Goal: Transaction & Acquisition: Purchase product/service

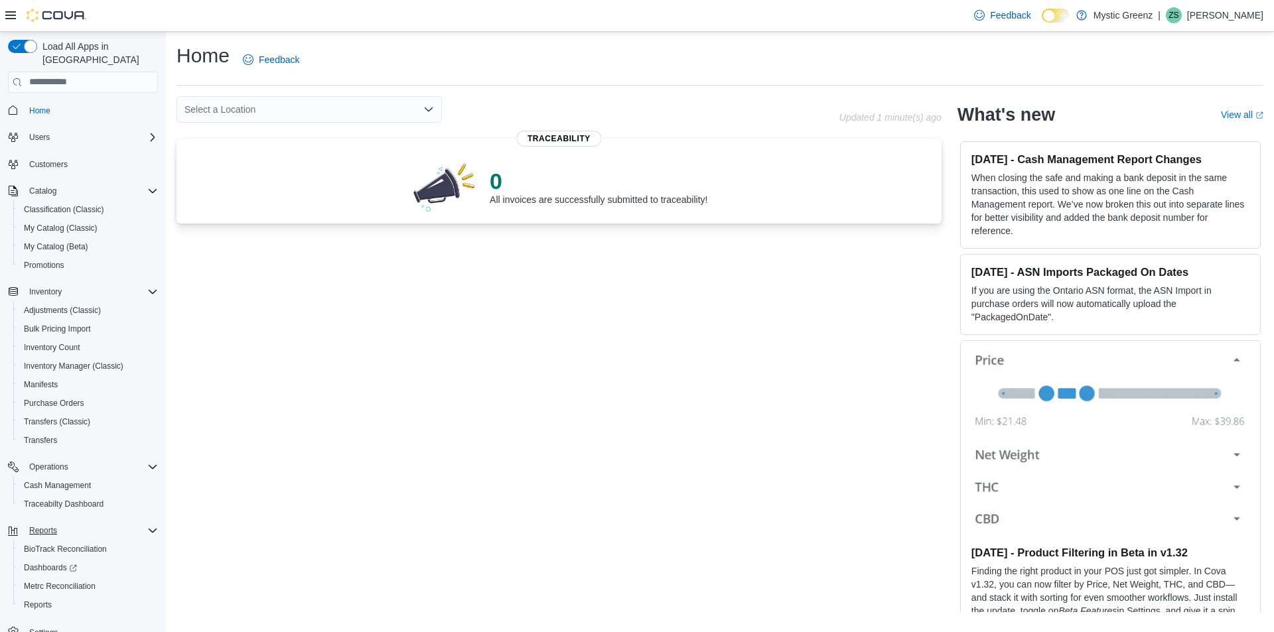
scroll to position [19, 0]
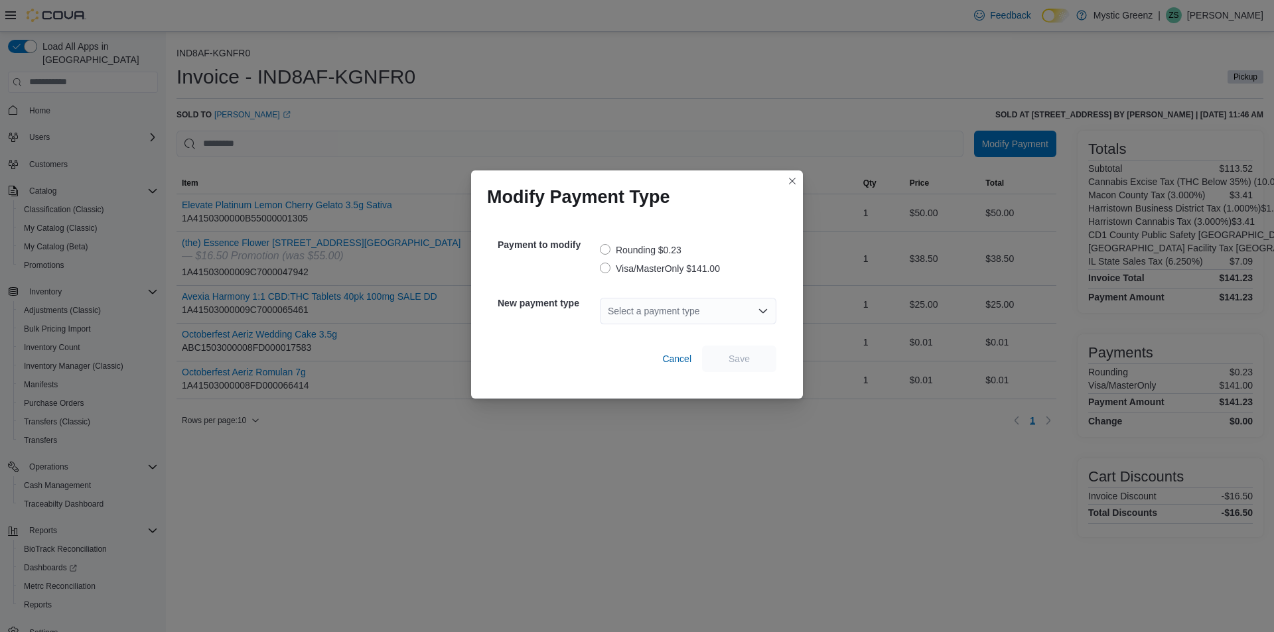
click at [605, 269] on label "Visa/MasterOnly $141.00" at bounding box center [660, 269] width 120 height 16
click at [626, 312] on div "Select a payment type" at bounding box center [688, 311] width 177 height 27
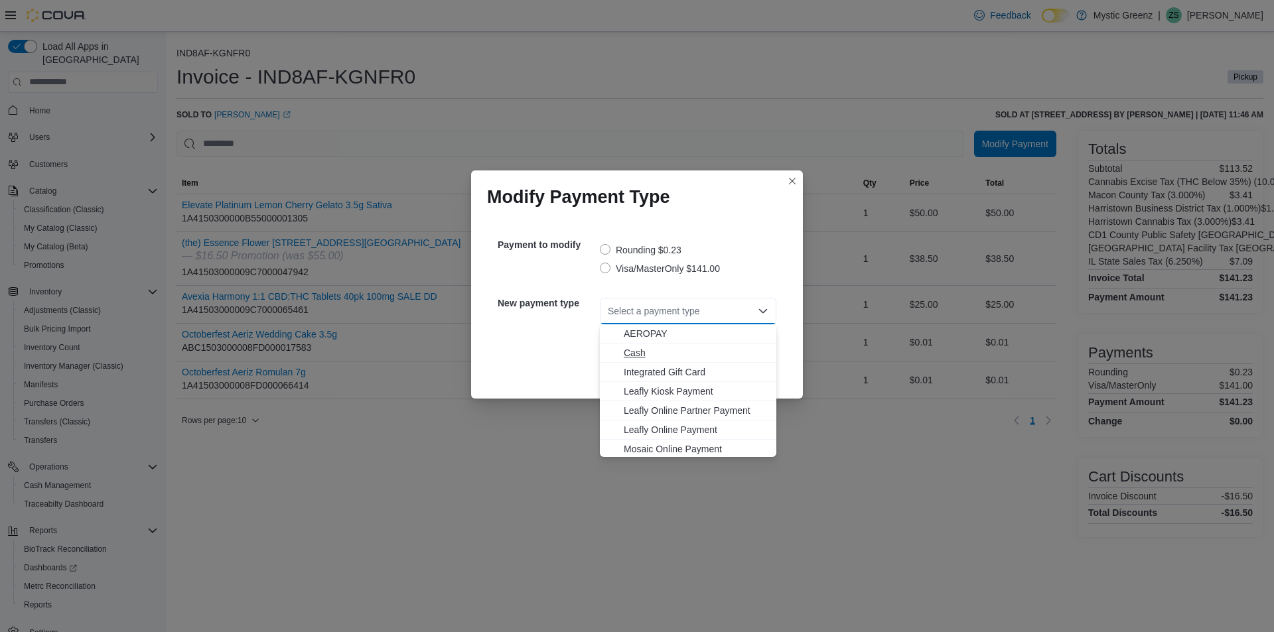
click at [628, 358] on span "Cash" at bounding box center [696, 352] width 145 height 13
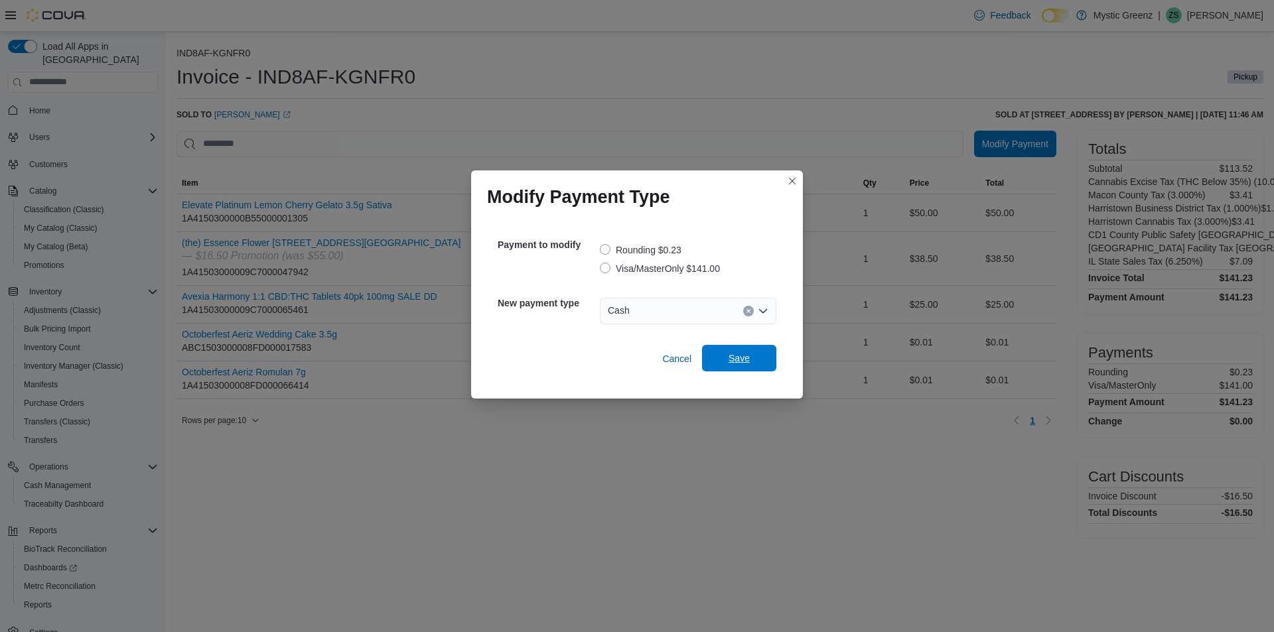
click at [732, 360] on span "Save" at bounding box center [739, 358] width 21 height 13
